Goal: Complete application form: Complete application form

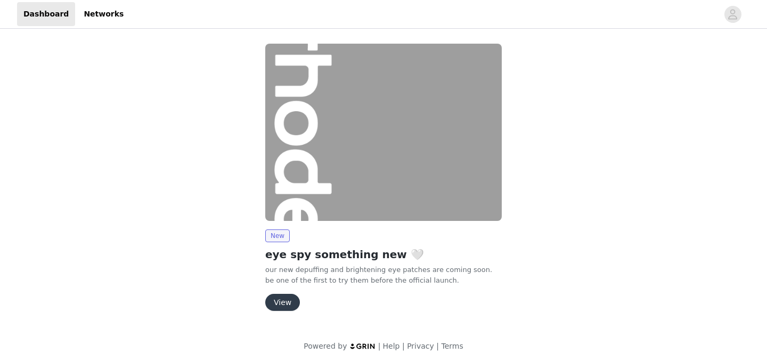
scroll to position [11, 0]
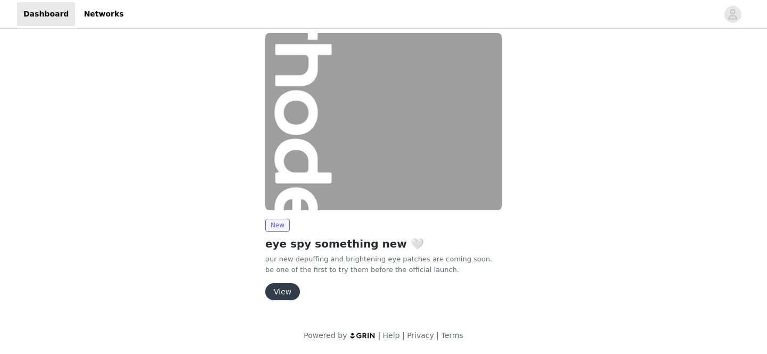
click at [291, 290] on button "View" at bounding box center [282, 292] width 35 height 17
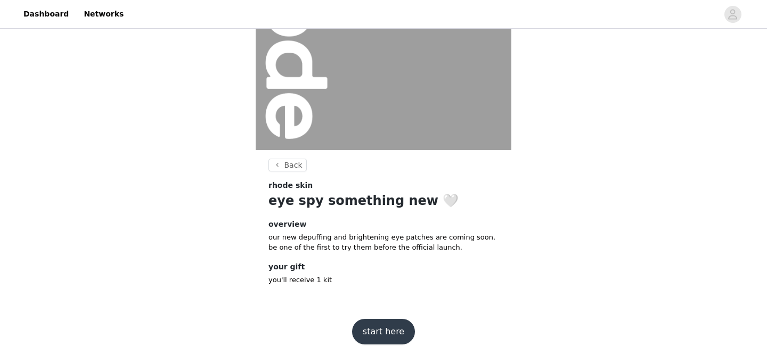
scroll to position [138, 0]
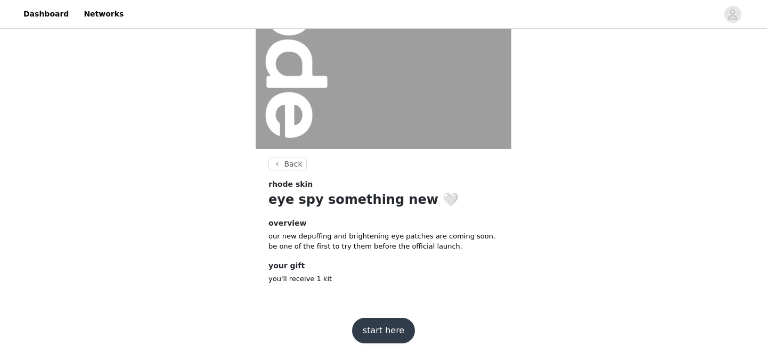
click at [376, 329] on button "start here" at bounding box center [383, 331] width 63 height 26
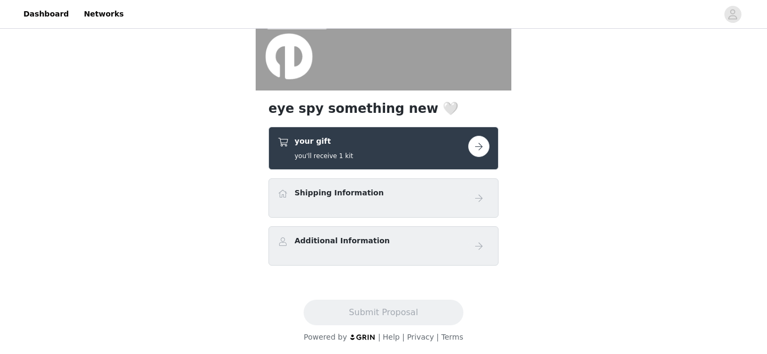
scroll to position [198, 0]
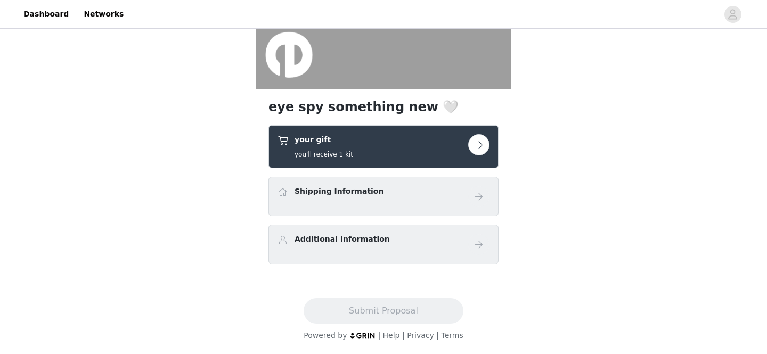
click at [482, 140] on button "button" at bounding box center [478, 144] width 21 height 21
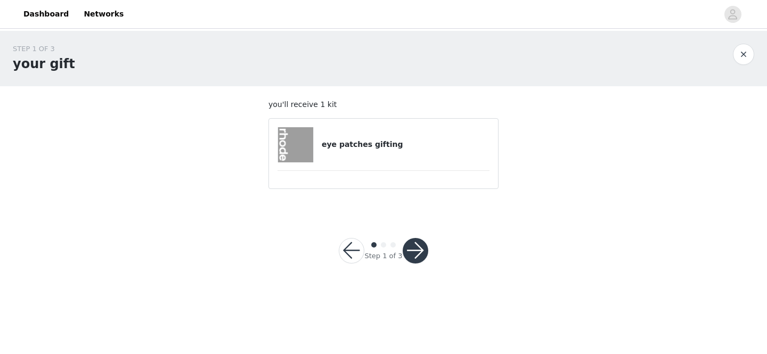
click at [442, 134] on div "eye patches gifting" at bounding box center [384, 144] width 212 height 35
click at [352, 145] on h4 "eye patches gifting" at bounding box center [406, 144] width 168 height 11
click at [293, 146] on img at bounding box center [295, 144] width 35 height 35
click at [403, 245] on button "button" at bounding box center [416, 251] width 26 height 26
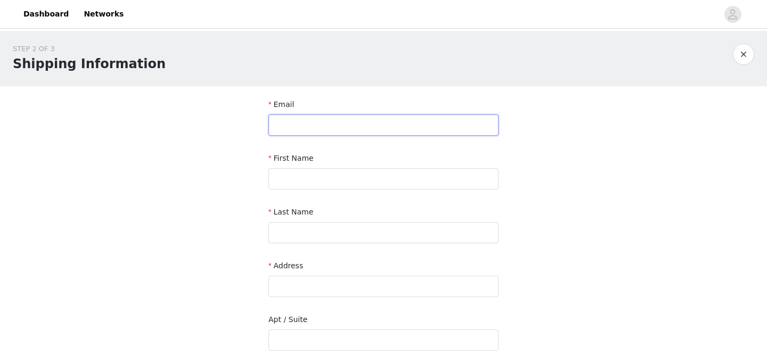
click at [347, 131] on input "text" at bounding box center [384, 125] width 230 height 21
type input "hannah@18talent.com"
type input "Hannah"
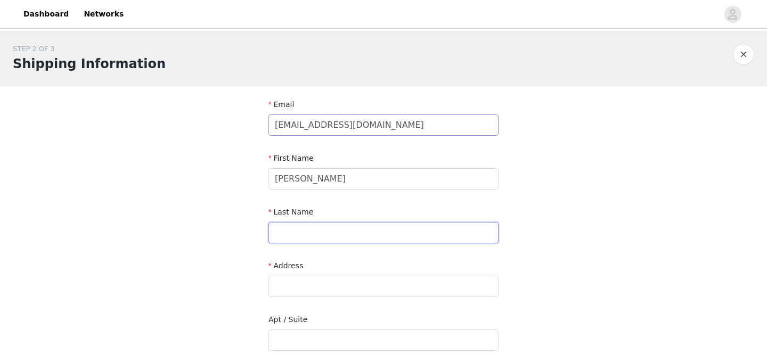
type input "Krohne"
type input "37a Bedford St Apt #41"
type input "New York"
type input "10014"
type input "3179030830"
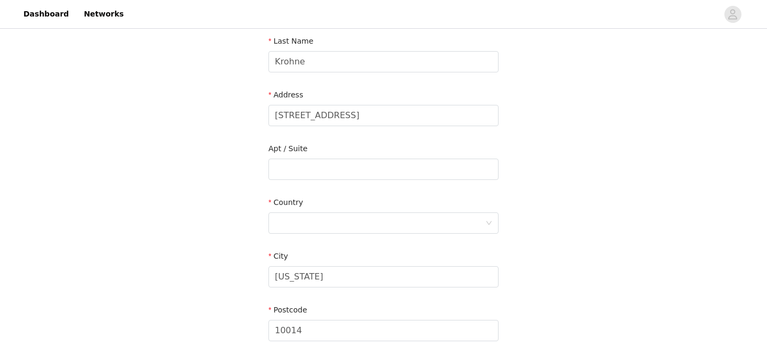
scroll to position [175, 0]
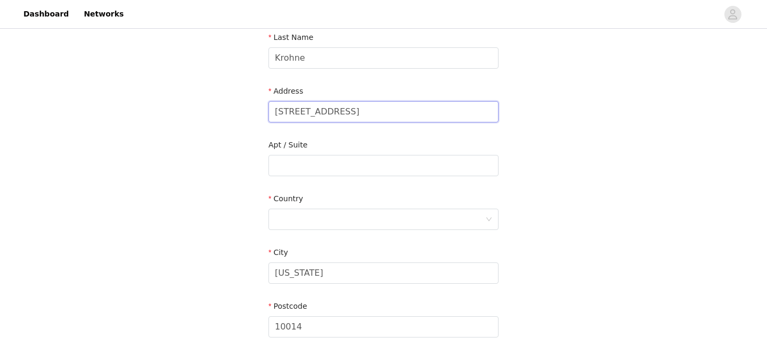
click at [291, 114] on input "37a Bedford St Apt #41" at bounding box center [384, 111] width 230 height 21
paste input "600 Washington Street"
type input "600 Washington Street"
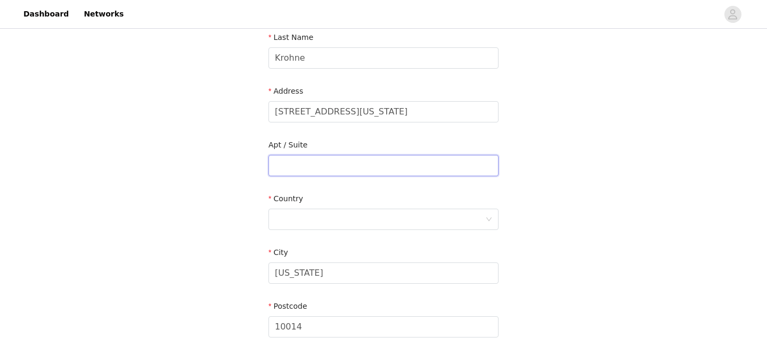
click at [297, 166] on input "text" at bounding box center [384, 165] width 230 height 21
paste input "Apt #722"
type input "Apt #722"
click at [289, 217] on div at bounding box center [380, 219] width 210 height 20
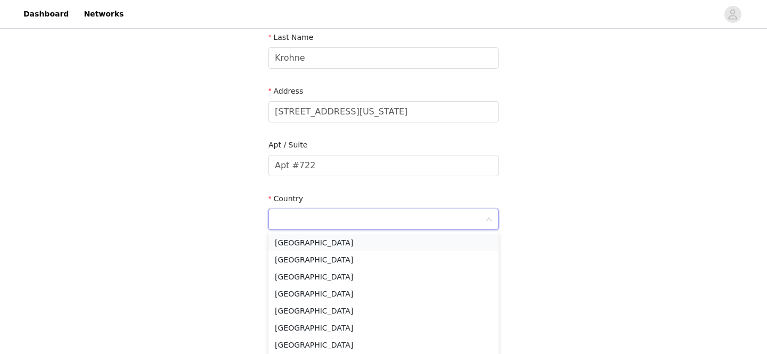
click at [294, 241] on li "United States" at bounding box center [384, 242] width 230 height 17
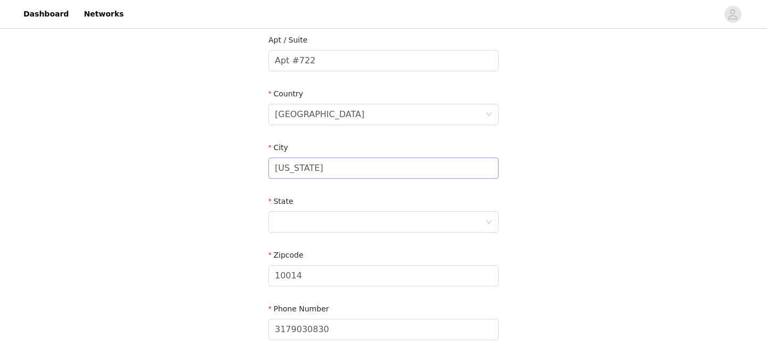
scroll to position [280, 0]
click at [296, 171] on input "New York" at bounding box center [384, 167] width 230 height 21
click at [246, 152] on div "STEP 2 OF 3 Shipping Information Email hannah@18talent.com First Name Hannah La…" at bounding box center [383, 60] width 767 height 619
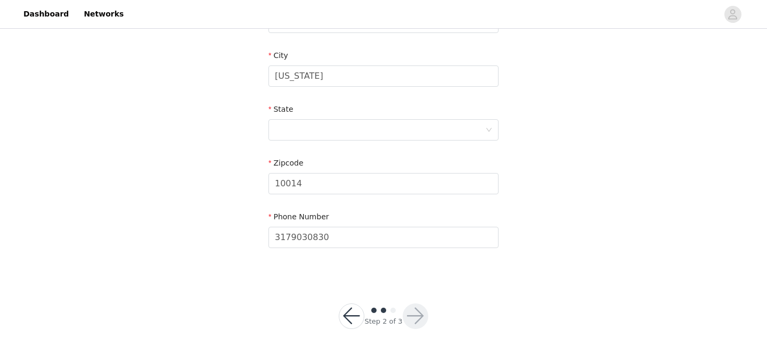
click at [491, 127] on icon "icon: down" at bounding box center [489, 130] width 6 height 6
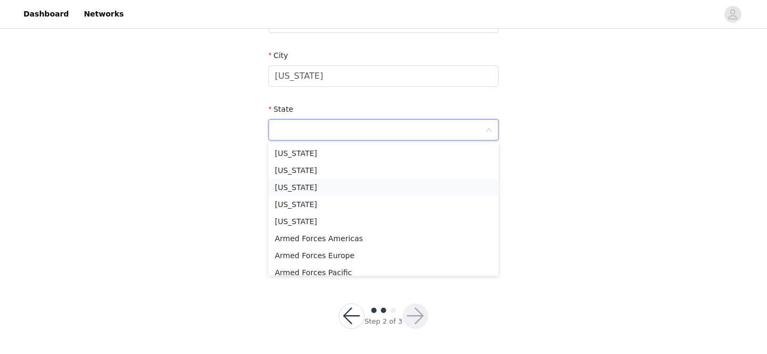
type input "c"
type input "new"
click at [375, 204] on li "New York" at bounding box center [384, 204] width 230 height 17
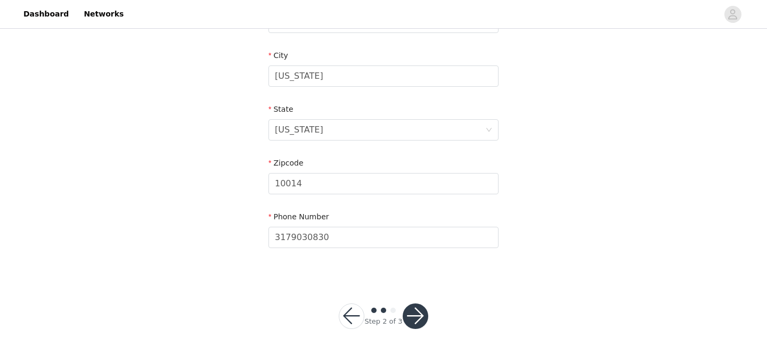
click at [416, 318] on button "button" at bounding box center [416, 317] width 26 height 26
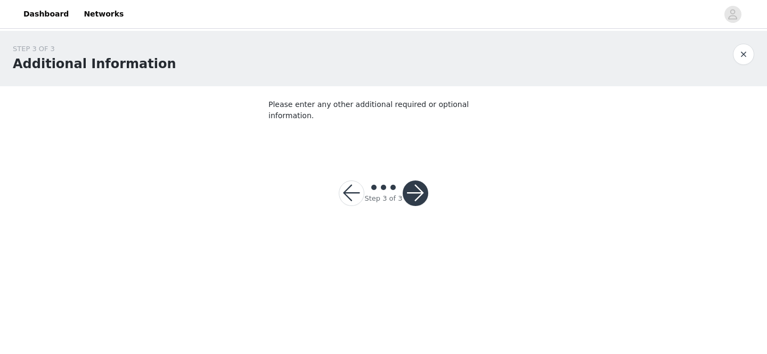
click at [416, 181] on button "button" at bounding box center [416, 194] width 26 height 26
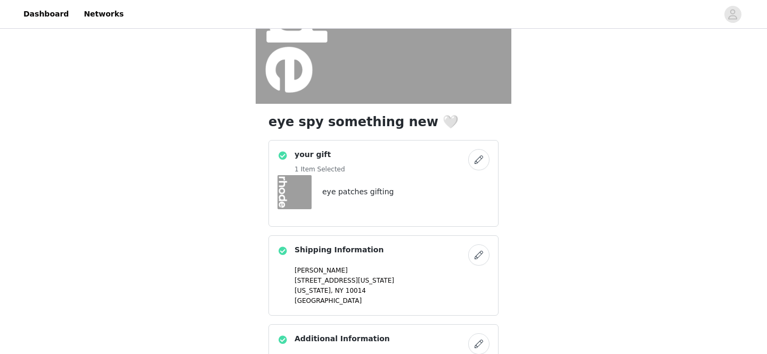
scroll to position [282, 0]
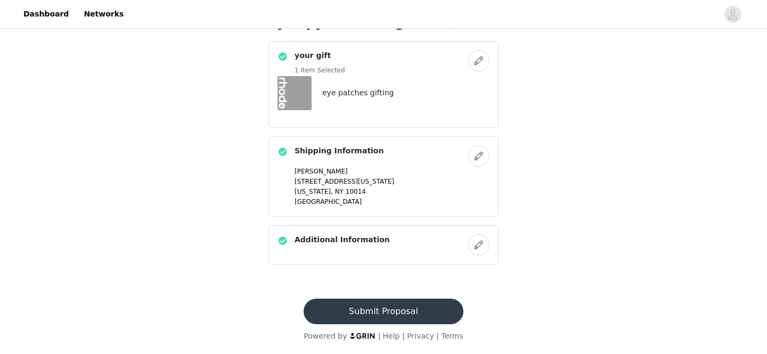
click at [365, 313] on button "Submit Proposal" at bounding box center [383, 312] width 159 height 26
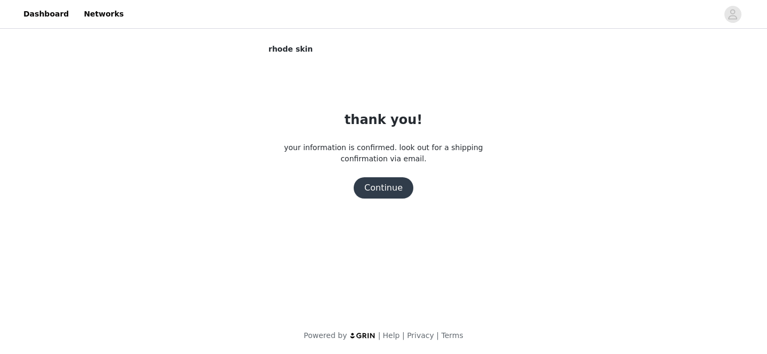
click at [386, 188] on button "Continue" at bounding box center [384, 187] width 60 height 21
